Goal: Task Accomplishment & Management: Manage account settings

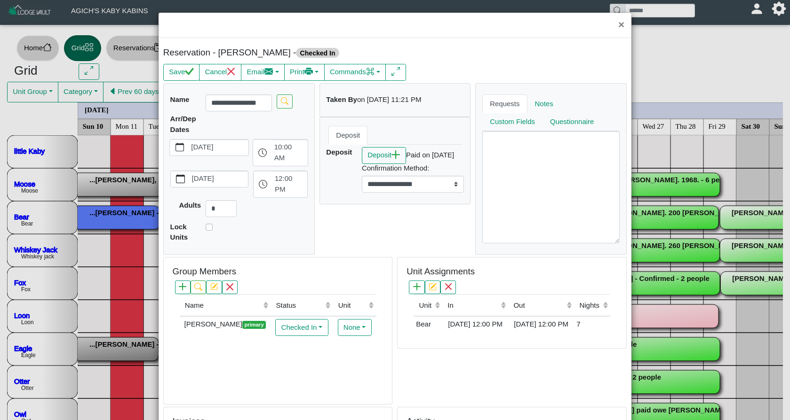
select select "*"
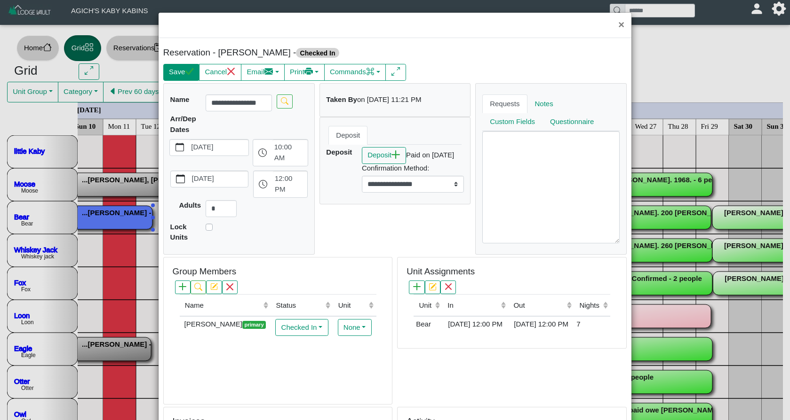
click at [180, 69] on button "Save" at bounding box center [181, 72] width 36 height 17
select select "*"
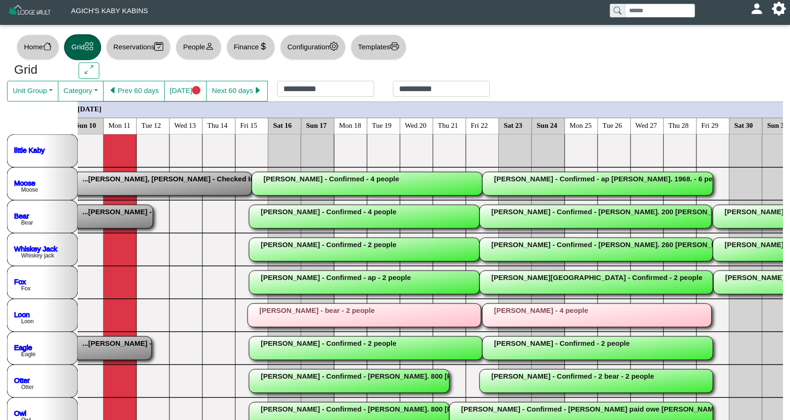
scroll to position [0, 10]
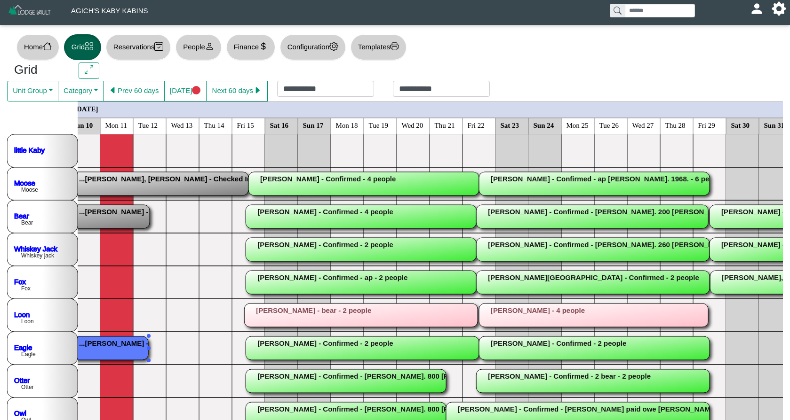
click at [103, 353] on rect at bounding box center [33, 349] width 229 height 24
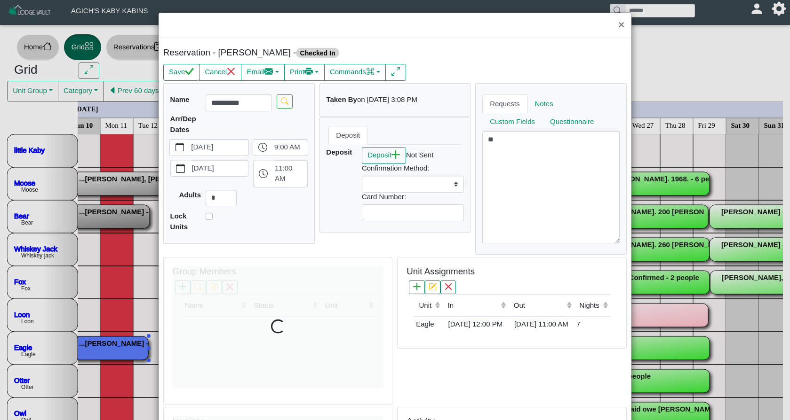
select select
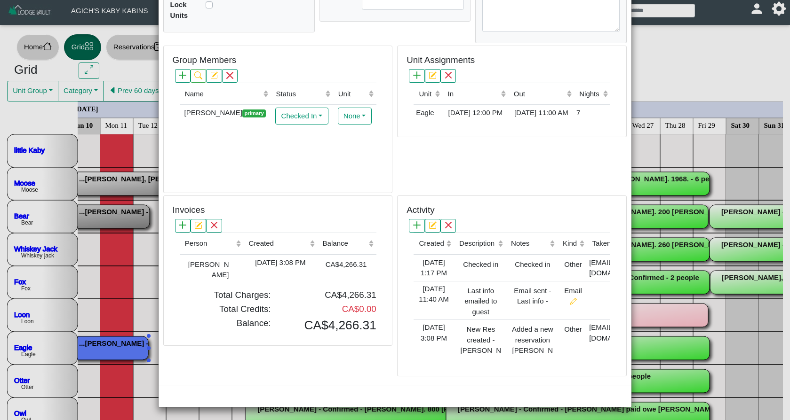
scroll to position [217, 0]
click at [299, 258] on div "[DATE] 3:08 PM" at bounding box center [280, 263] width 69 height 11
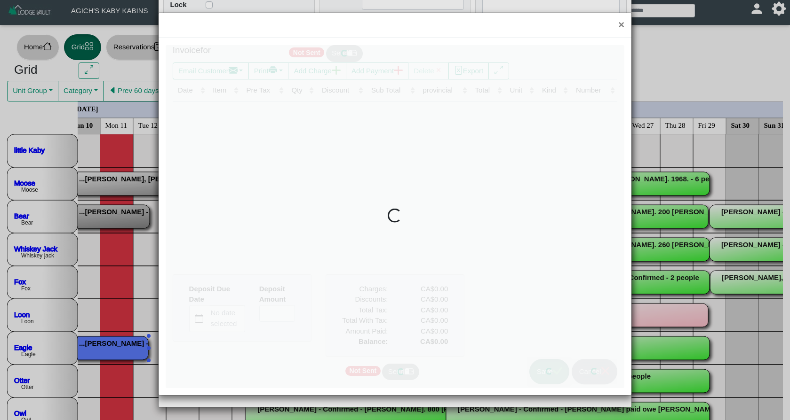
type input "*"
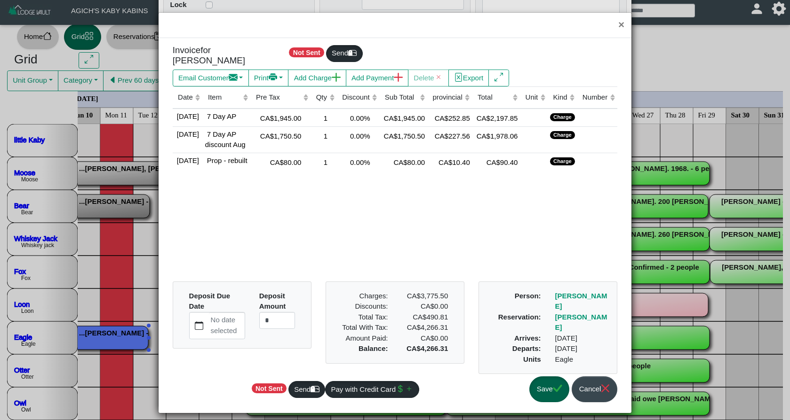
scroll to position [10, 0]
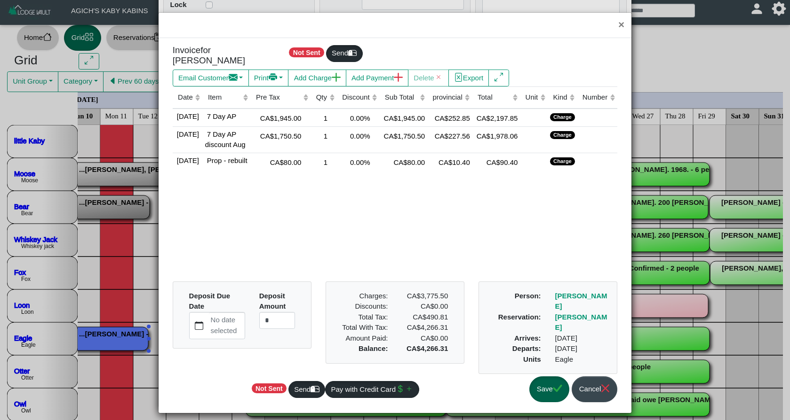
click at [541, 377] on button "Save" at bounding box center [549, 390] width 40 height 26
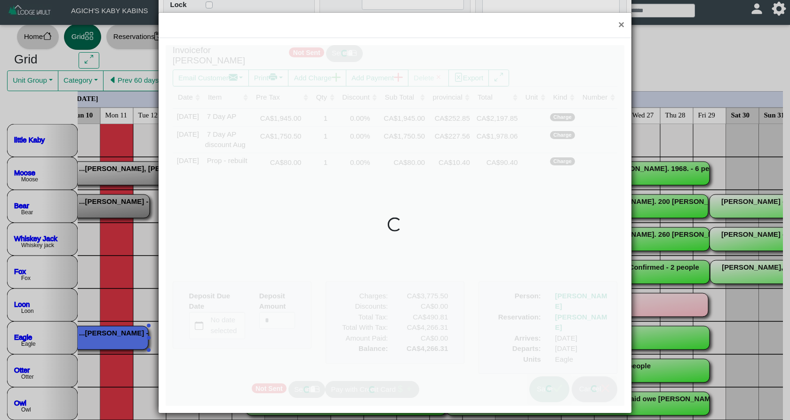
scroll to position [11, 0]
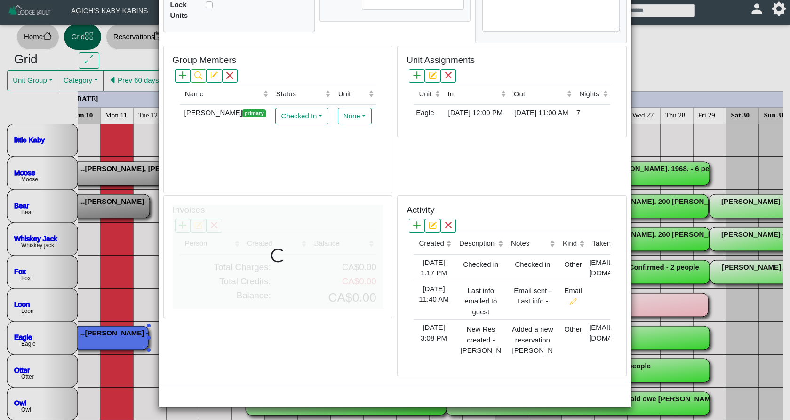
select select
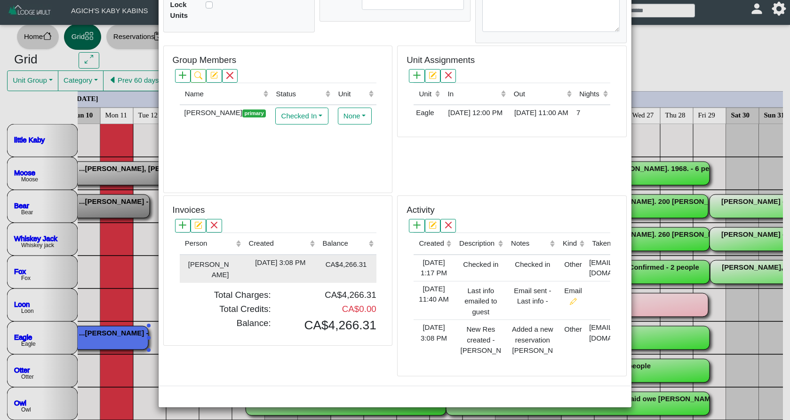
click at [270, 258] on div "[DATE] 3:08 PM" at bounding box center [280, 263] width 69 height 11
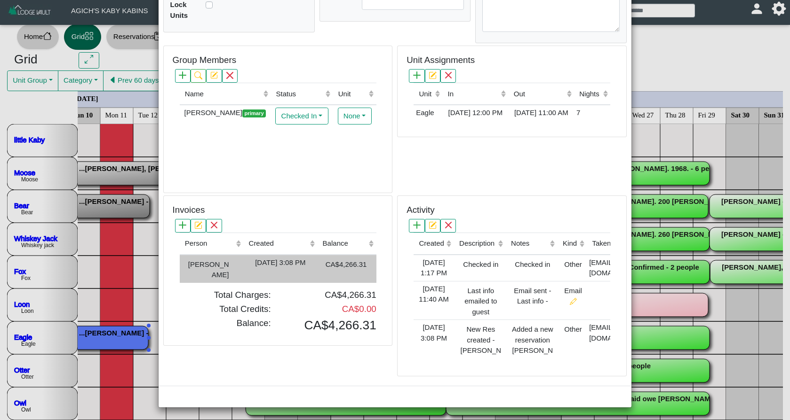
type input "*"
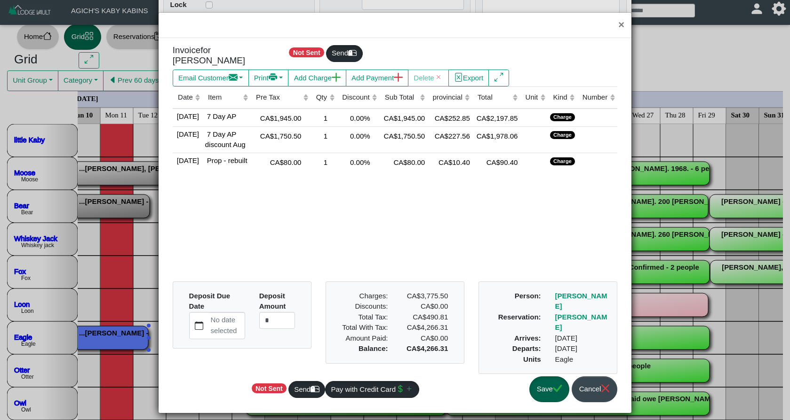
scroll to position [12, 0]
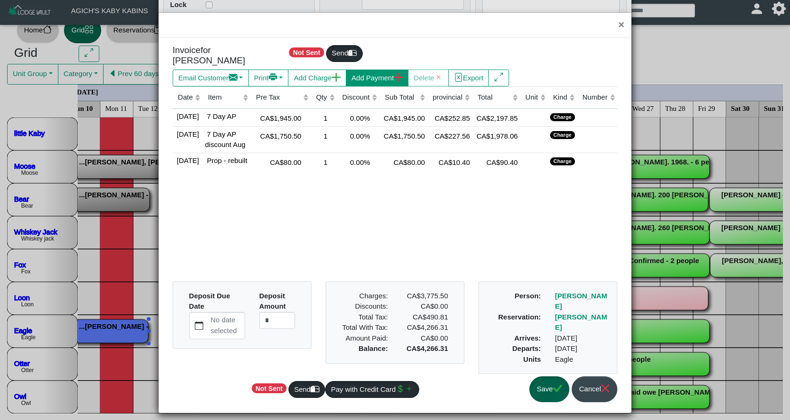
click at [373, 73] on button "Add Payment" at bounding box center [377, 78] width 63 height 17
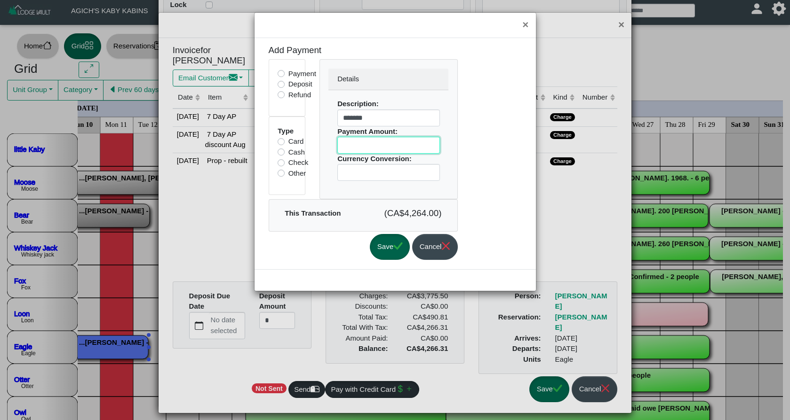
scroll to position [6, 0]
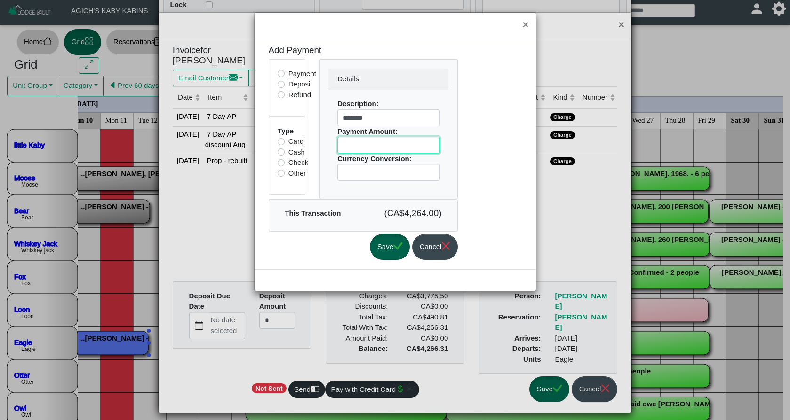
click at [380, 144] on input "****" at bounding box center [388, 145] width 103 height 17
type input "*******"
click at [408, 244] on button "Save" at bounding box center [390, 247] width 40 height 26
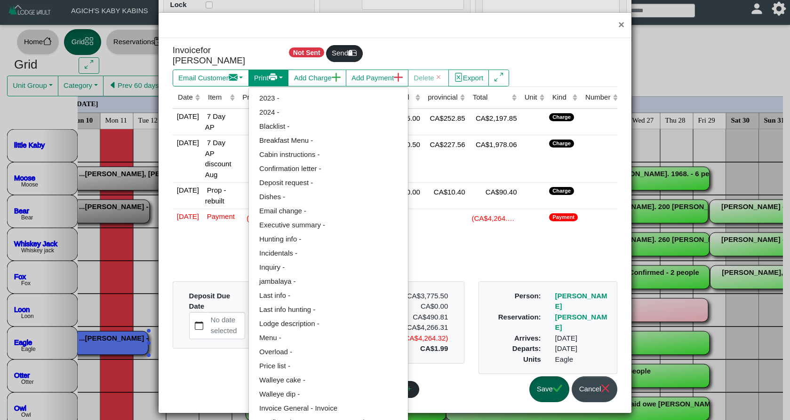
click at [249, 70] on button "Print" at bounding box center [211, 78] width 76 height 17
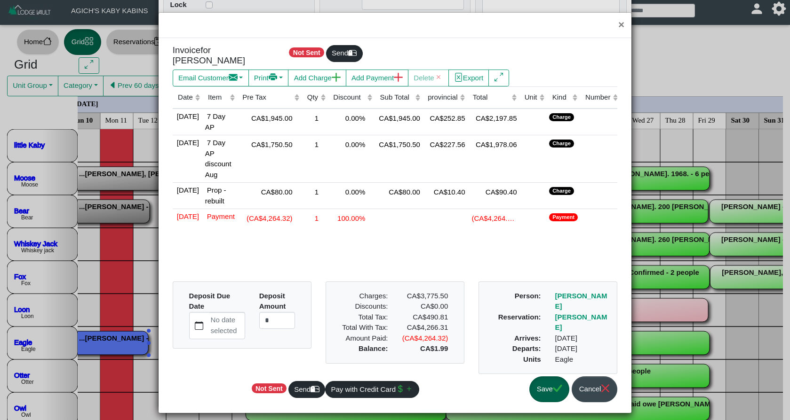
click at [547, 389] on button "Save" at bounding box center [549, 390] width 40 height 26
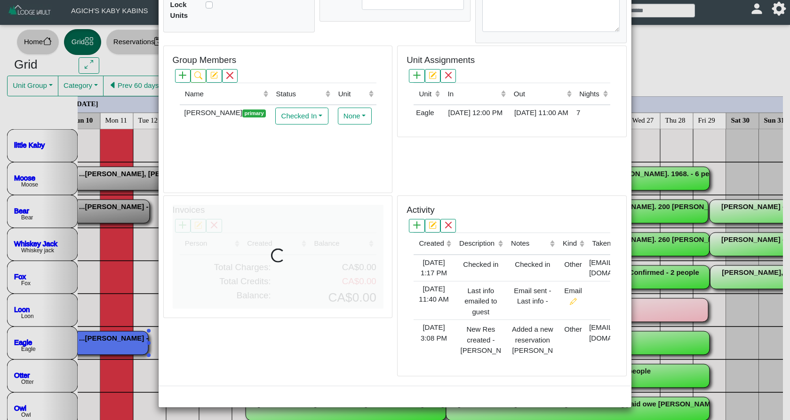
select select
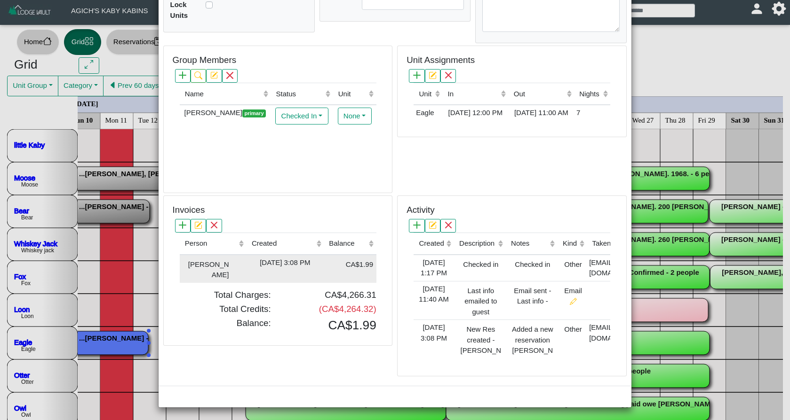
click at [289, 258] on div "[DATE] 3:08 PM" at bounding box center [285, 263] width 72 height 11
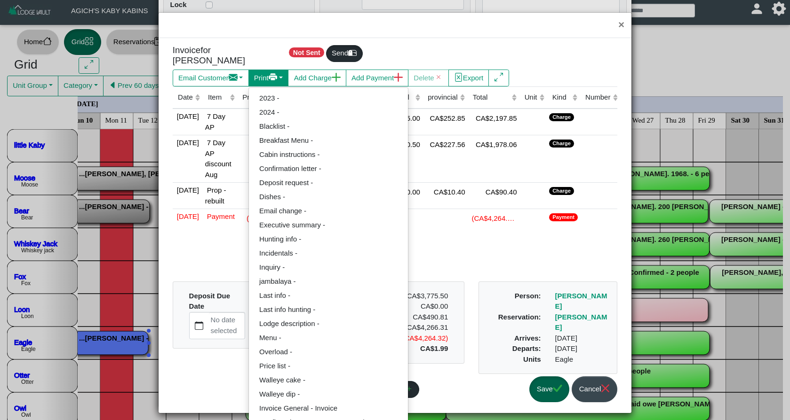
click at [249, 70] on button "Print" at bounding box center [211, 78] width 76 height 17
click at [337, 402] on link "Invoice General - Invoice" at bounding box center [328, 409] width 159 height 14
select select "*****"
select select "****"
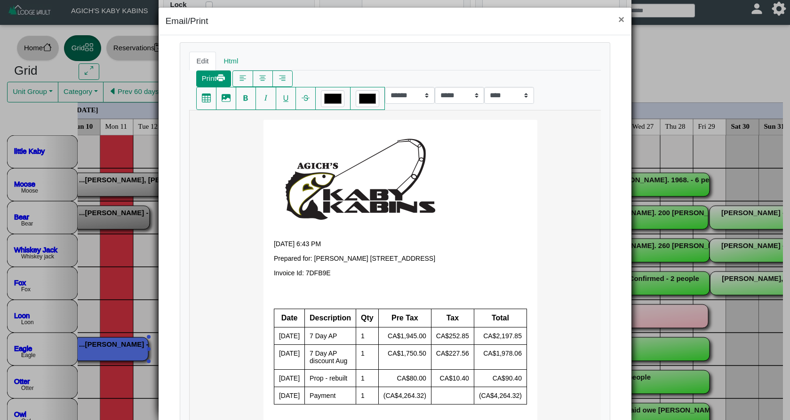
scroll to position [0, 0]
click at [209, 80] on button "Print" at bounding box center [213, 79] width 35 height 17
select select "*****"
select select "****"
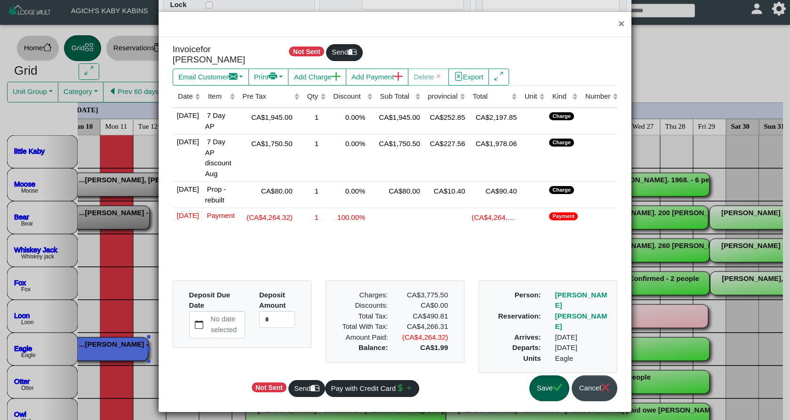
click at [548, 393] on button "Save" at bounding box center [549, 389] width 40 height 26
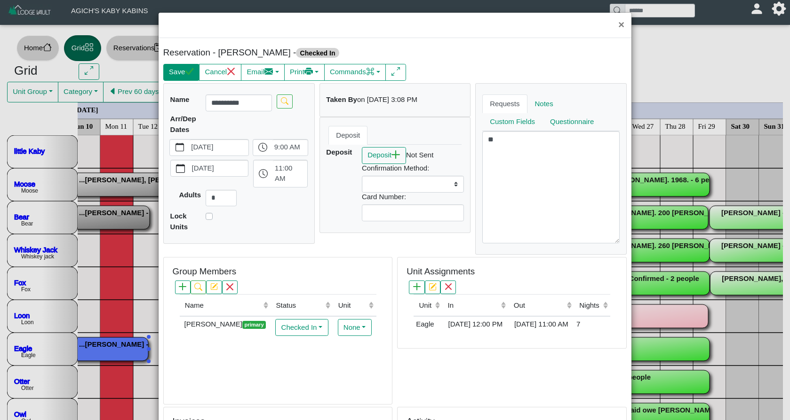
click at [182, 72] on button "Save" at bounding box center [181, 72] width 36 height 17
select select
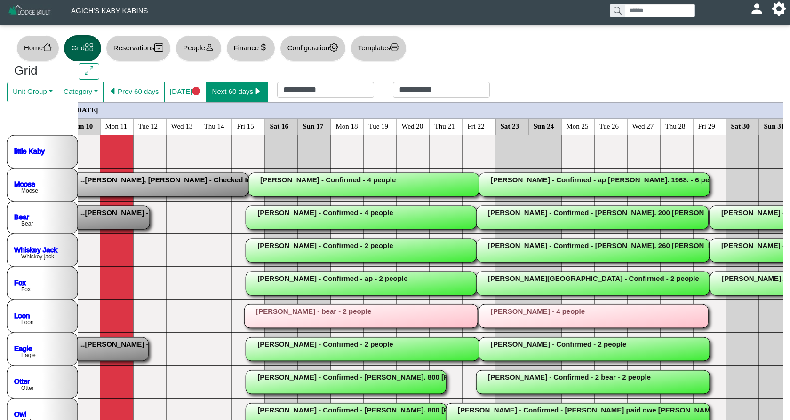
click at [222, 92] on button "Next 60 days" at bounding box center [237, 92] width 62 height 21
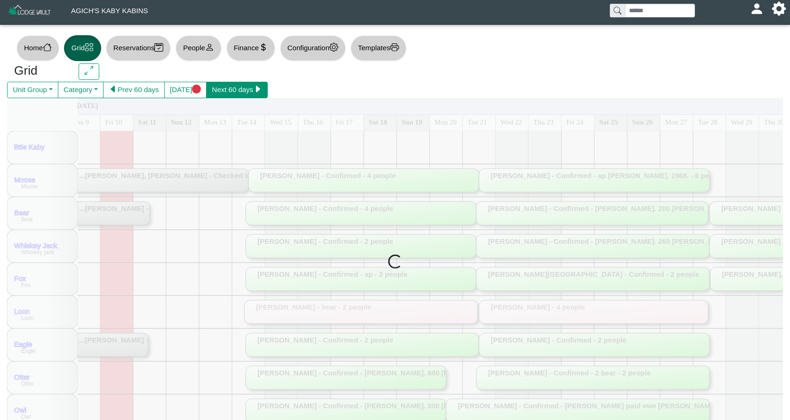
click at [223, 91] on button "Next 60 days" at bounding box center [237, 90] width 62 height 17
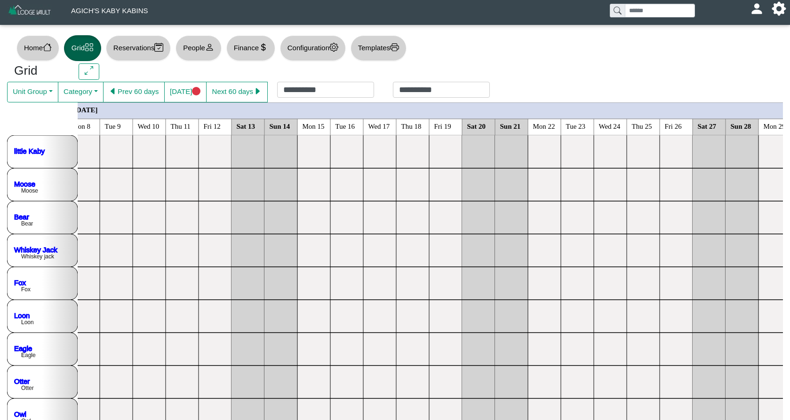
scroll to position [0, 9]
